Goal: Task Accomplishment & Management: Manage account settings

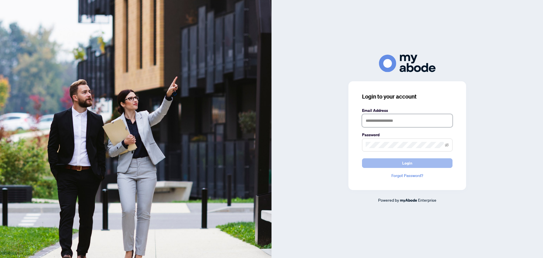
type input "**********"
click at [408, 163] on span "Login" at bounding box center [407, 162] width 10 height 9
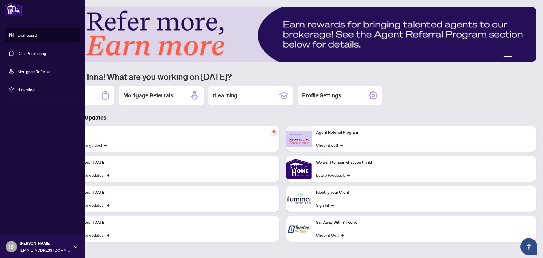
click at [22, 54] on link "Deal Processing" at bounding box center [32, 53] width 29 height 5
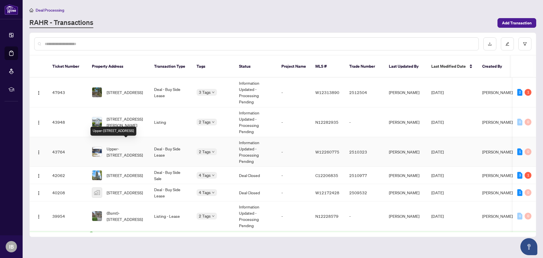
click at [143, 147] on span "Upper-[STREET_ADDRESS]" at bounding box center [126, 151] width 38 height 12
